Goal: Information Seeking & Learning: Learn about a topic

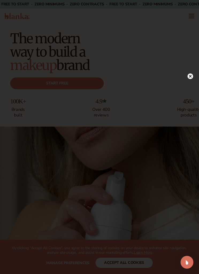
click at [191, 76] on circle at bounding box center [190, 76] width 6 height 6
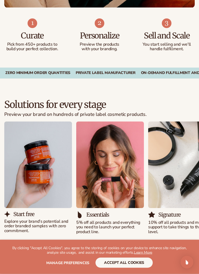
scroll to position [683, 0]
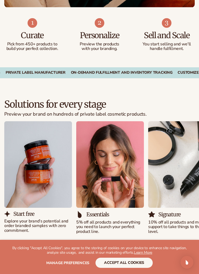
click at [47, 198] on img "1 / 5" at bounding box center [38, 164] width 68 height 86
click at [133, 252] on link "View pricing" at bounding box center [99, 257] width 190 height 11
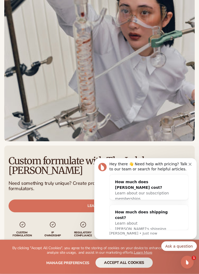
scroll to position [594, 0]
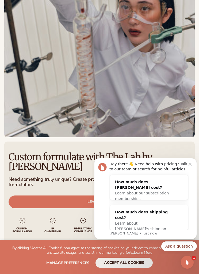
click at [187, 165] on div "Hey there 👋 Need help with pricing? Talk to our team or search for helpful arti…" at bounding box center [148, 167] width 79 height 10
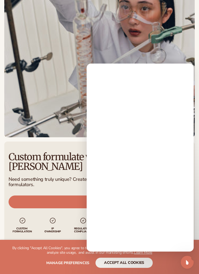
scroll to position [0, 0]
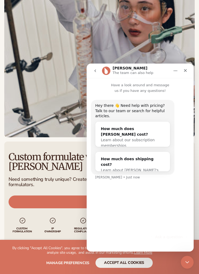
click at [181, 75] on div "Intercom messenger" at bounding box center [185, 71] width 10 height 10
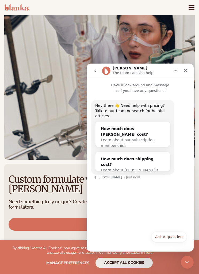
click at [182, 73] on div "Close" at bounding box center [185, 71] width 10 height 10
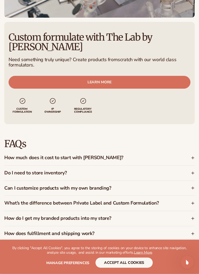
scroll to position [714, 0]
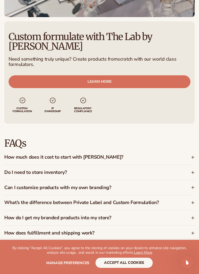
click at [195, 176] on div "FAQs How much does it cost to start with Blanka? Blanka offers a free plan so y…" at bounding box center [99, 205] width 199 height 162
click at [189, 181] on div "Can I customize products with my own branding?" at bounding box center [99, 187] width 190 height 15
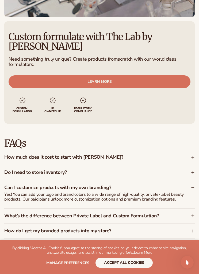
click at [189, 209] on div "What’s the difference between Private Label and Custom Formulation?" at bounding box center [99, 216] width 190 height 15
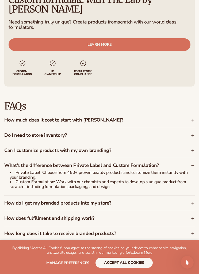
scroll to position [756, 0]
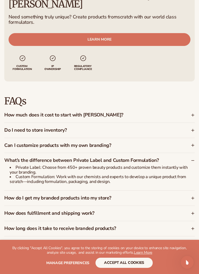
click at [194, 196] on icon at bounding box center [193, 198] width 4 height 4
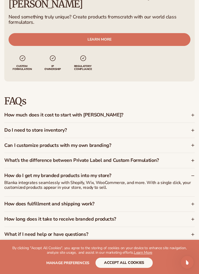
click at [191, 197] on div "How does fulfillment and shipping work?" at bounding box center [99, 204] width 190 height 15
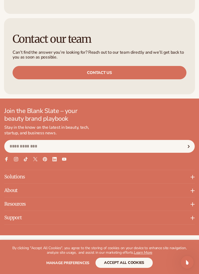
scroll to position [1095, 0]
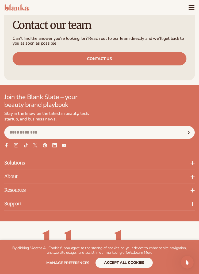
click at [157, 156] on p "Solutions" at bounding box center [99, 162] width 190 height 13
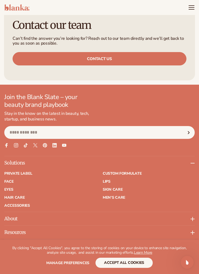
click at [12, 188] on link "Eyes" at bounding box center [50, 190] width 92 height 4
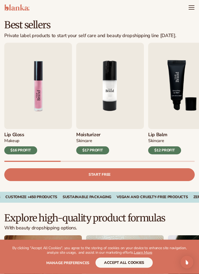
scroll to position [108, 0]
click at [26, 150] on div "$16 PROFIT" at bounding box center [20, 150] width 33 height 8
click at [46, 96] on img "1 / 9" at bounding box center [38, 86] width 68 height 86
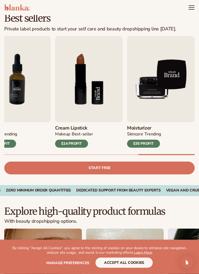
scroll to position [115, 0]
click at [152, 133] on div "TRENDING" at bounding box center [152, 134] width 16 height 5
click at [156, 126] on h3 "Moisturizer" at bounding box center [144, 128] width 34 height 5
click at [194, 7] on icon "Menu" at bounding box center [191, 7] width 6 height 6
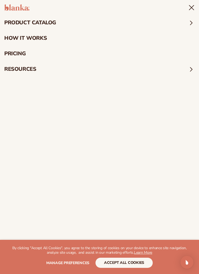
click at [187, 23] on summary "product catalog" at bounding box center [99, 22] width 199 height 15
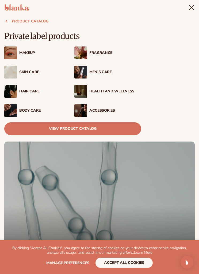
click at [102, 52] on div "Fragrance" at bounding box center [115, 53] width 52 height 5
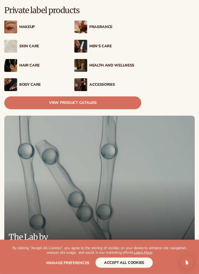
scroll to position [0, 0]
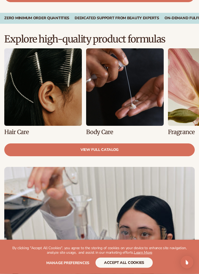
scroll to position [287, 0]
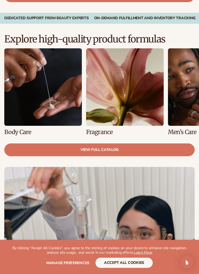
click at [143, 111] on link "5 / 8" at bounding box center [124, 91] width 77 height 87
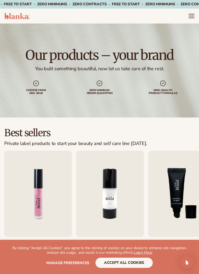
scroll to position [304, 0]
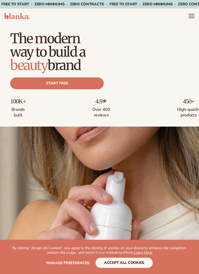
scroll to position [701, 0]
